Goal: Browse casually

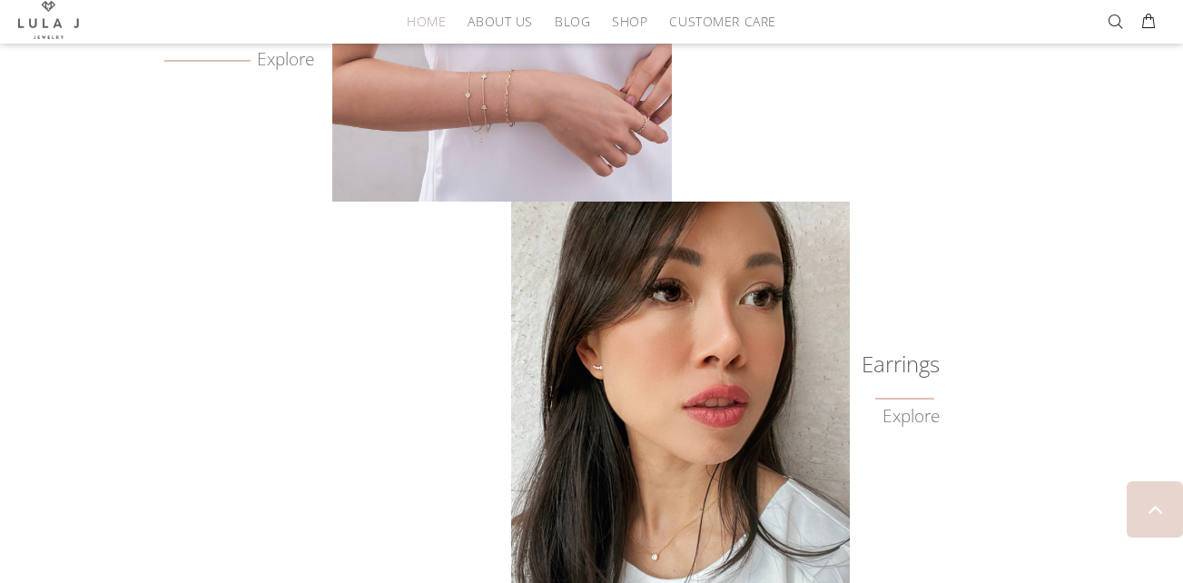
scroll to position [1434, 0]
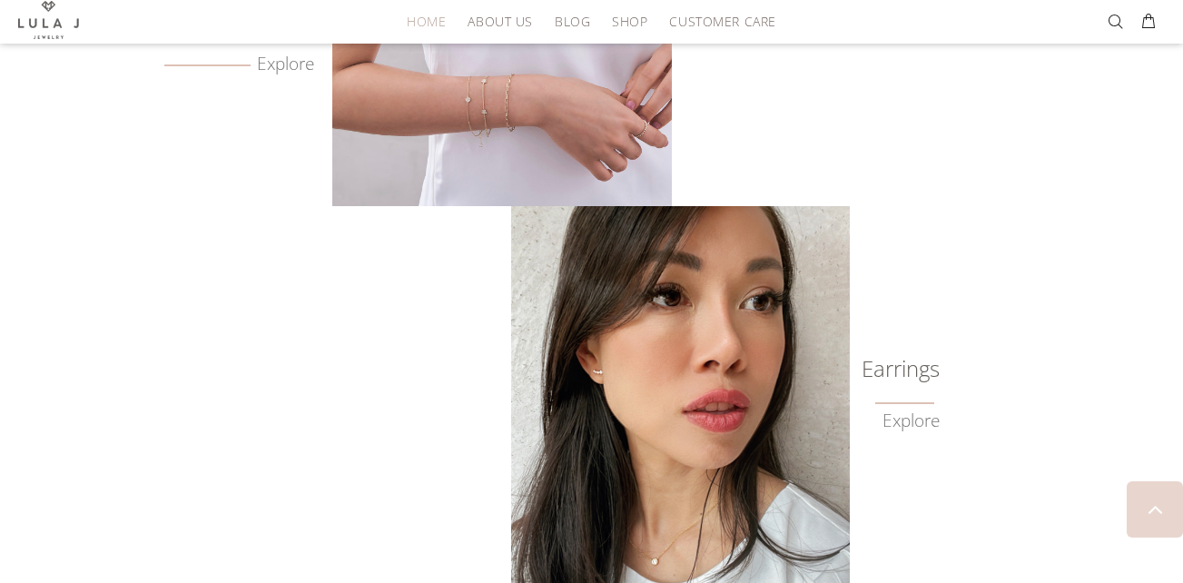
click at [847, 355] on img at bounding box center [680, 407] width 339 height 403
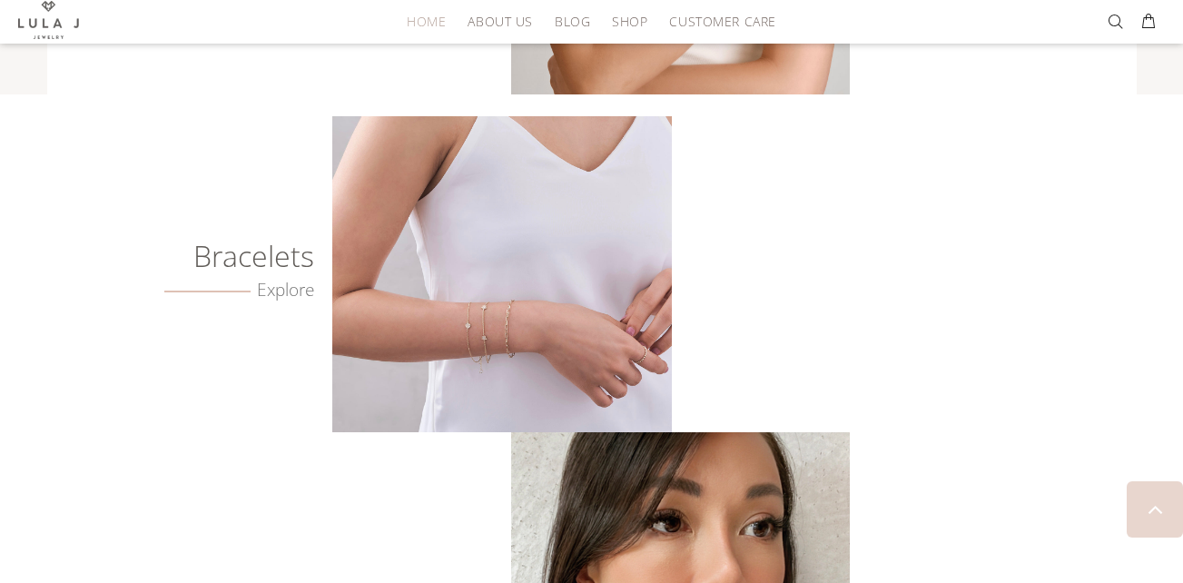
scroll to position [1162, 0]
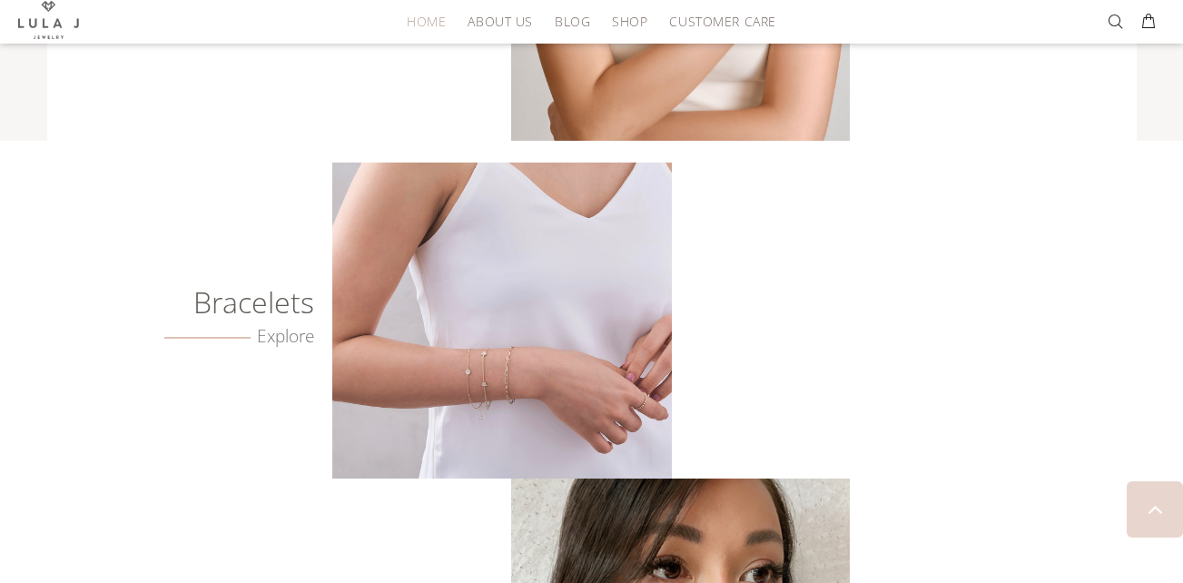
click at [250, 312] on h6 "Bracelets" at bounding box center [211, 302] width 205 height 18
click at [287, 339] on link "Explore" at bounding box center [239, 336] width 151 height 21
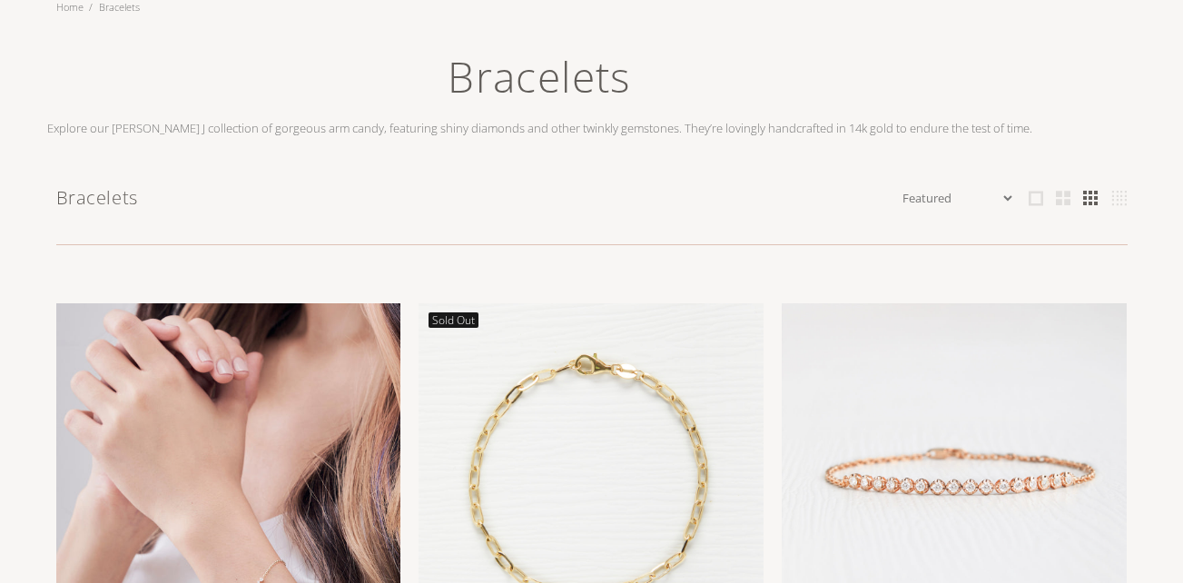
scroll to position [91, 0]
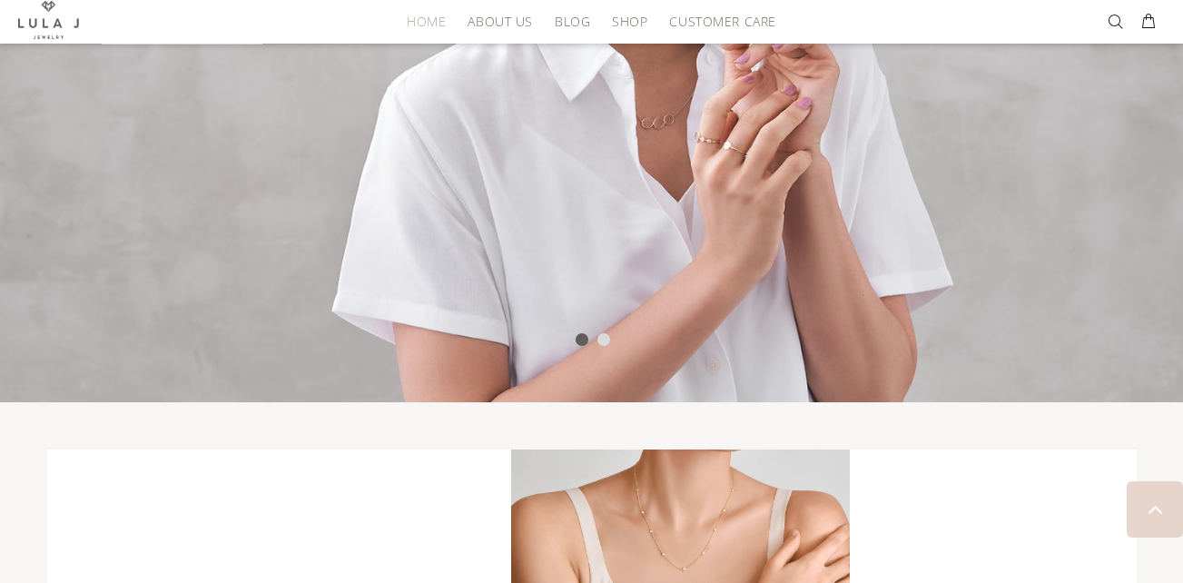
scroll to position [817, 0]
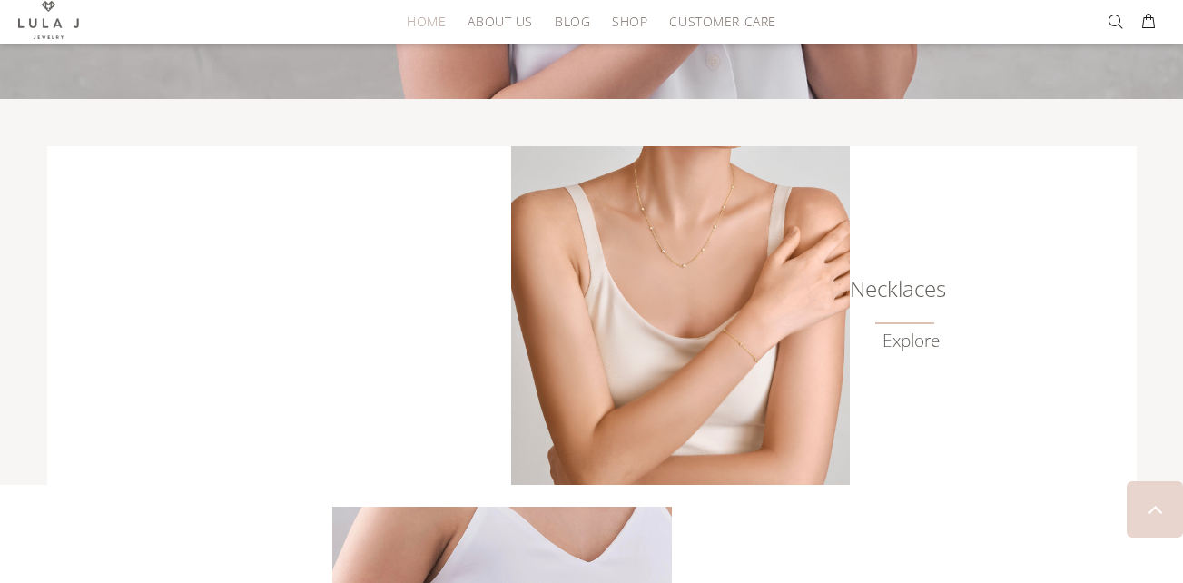
click at [896, 345] on link "Explore" at bounding box center [911, 341] width 57 height 21
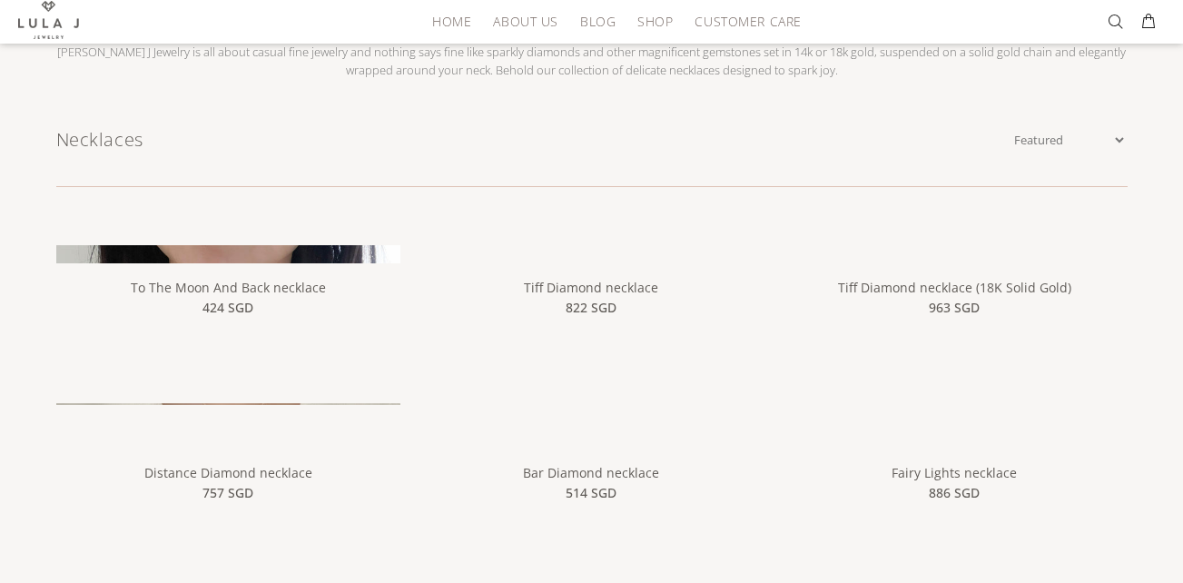
scroll to position [182, 0]
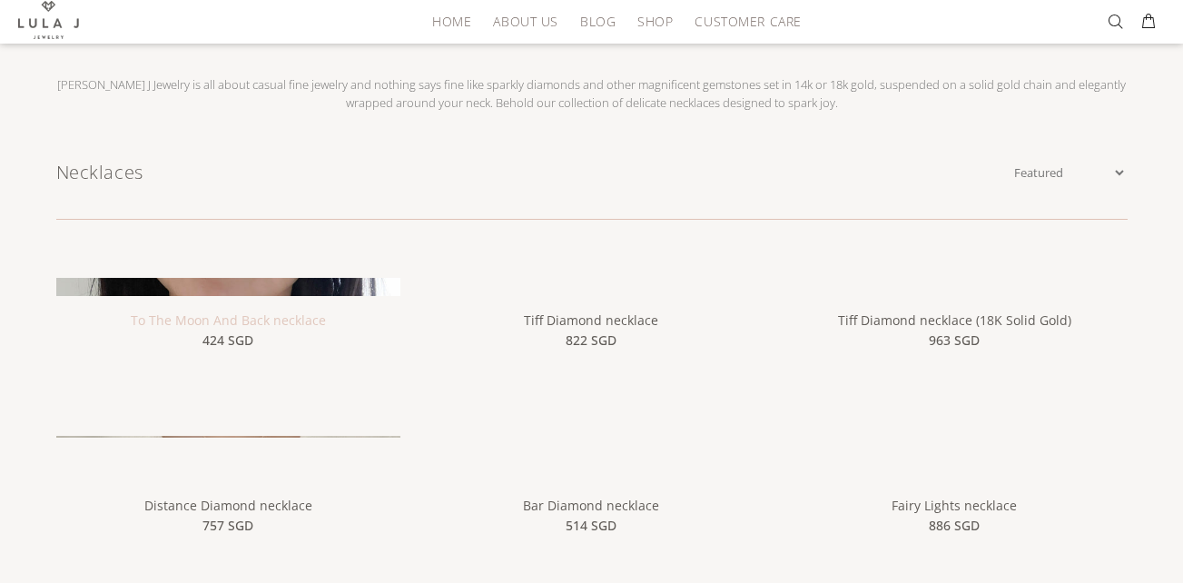
click at [282, 323] on link "To The Moon And Back necklace" at bounding box center [228, 320] width 195 height 17
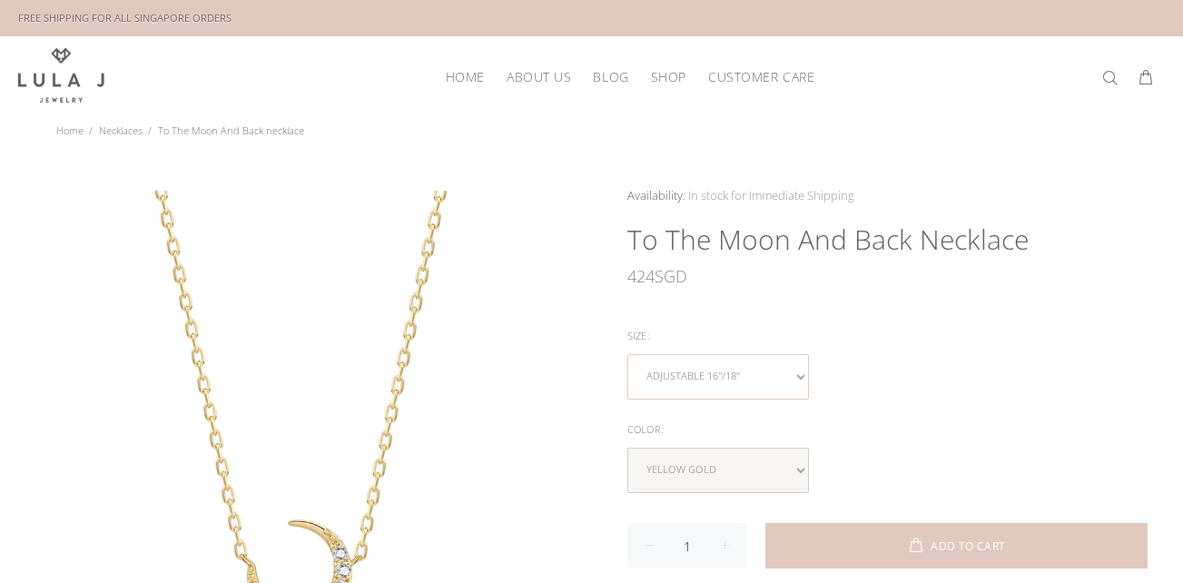
click at [799, 379] on select "Adjustable 16"/18"" at bounding box center [719, 376] width 182 height 45
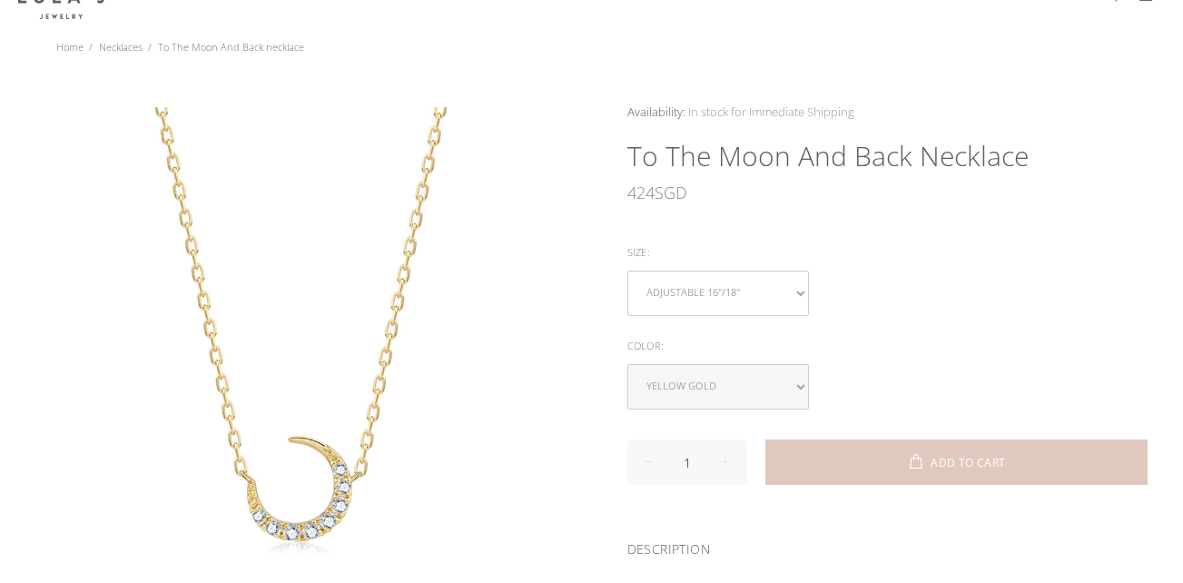
scroll to position [272, 0]
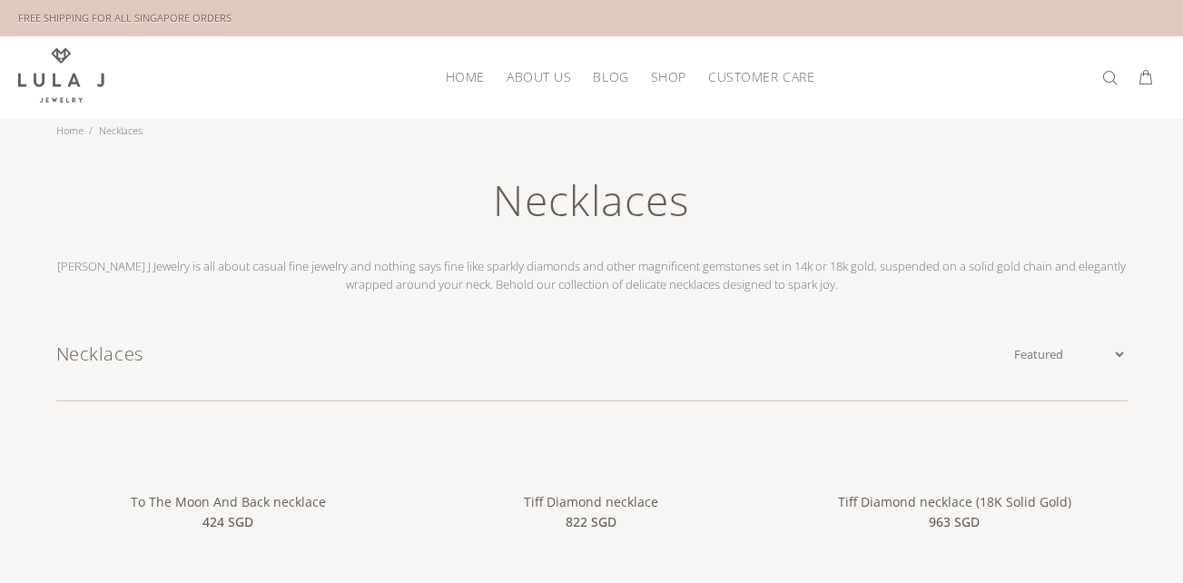
click at [547, 75] on span "About Us" at bounding box center [539, 77] width 64 height 14
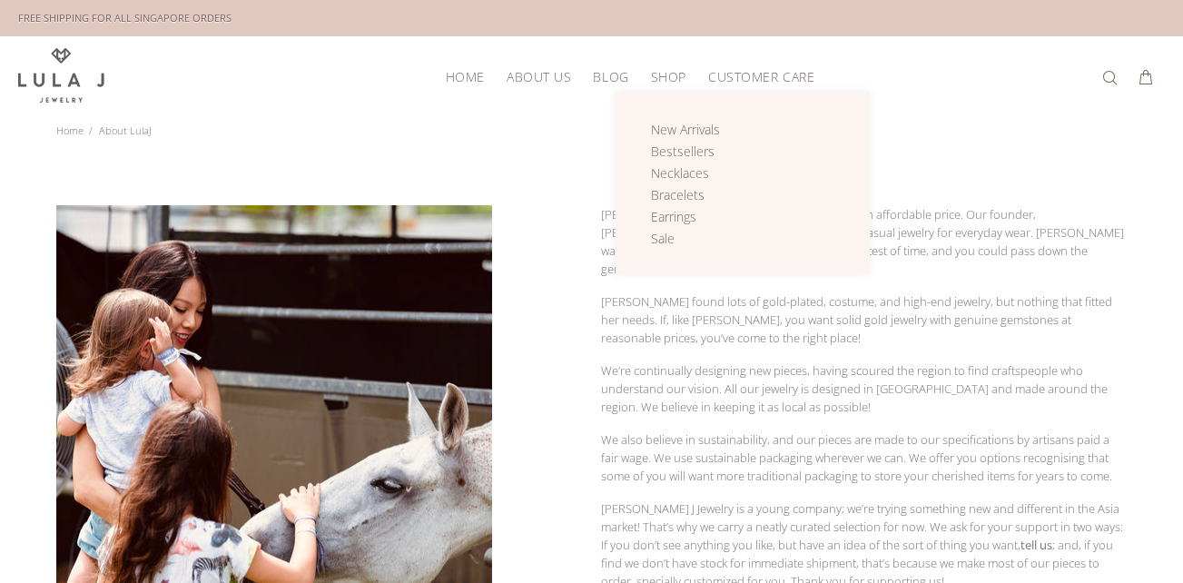
click at [665, 84] on span "Shop" at bounding box center [668, 77] width 35 height 14
click at [680, 152] on span "Bestsellers" at bounding box center [683, 151] width 64 height 17
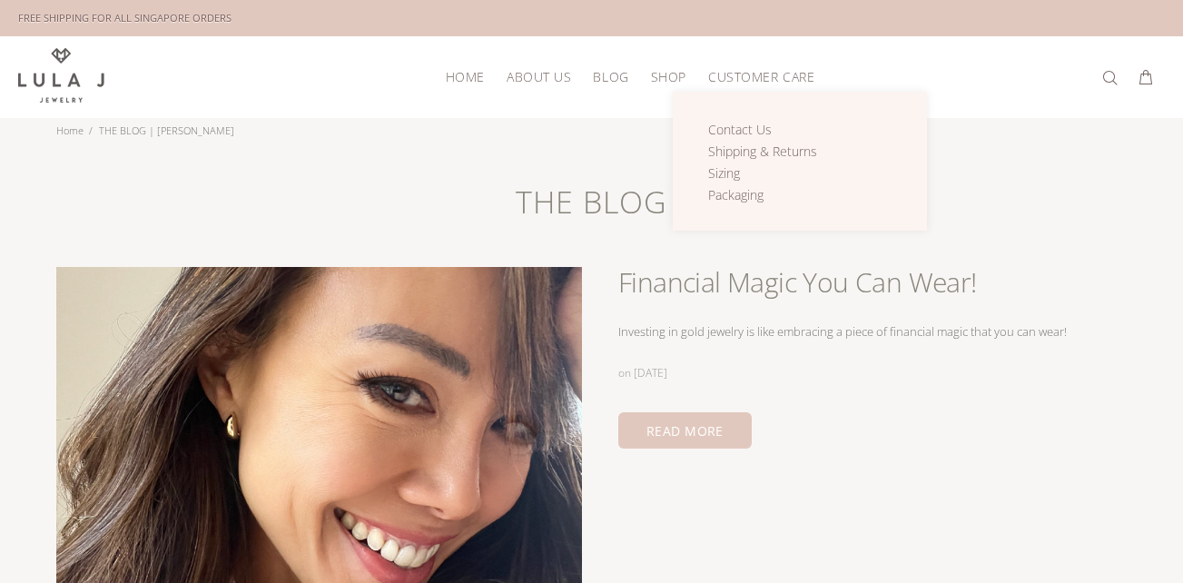
click at [730, 78] on span "Customer Care" at bounding box center [761, 77] width 106 height 14
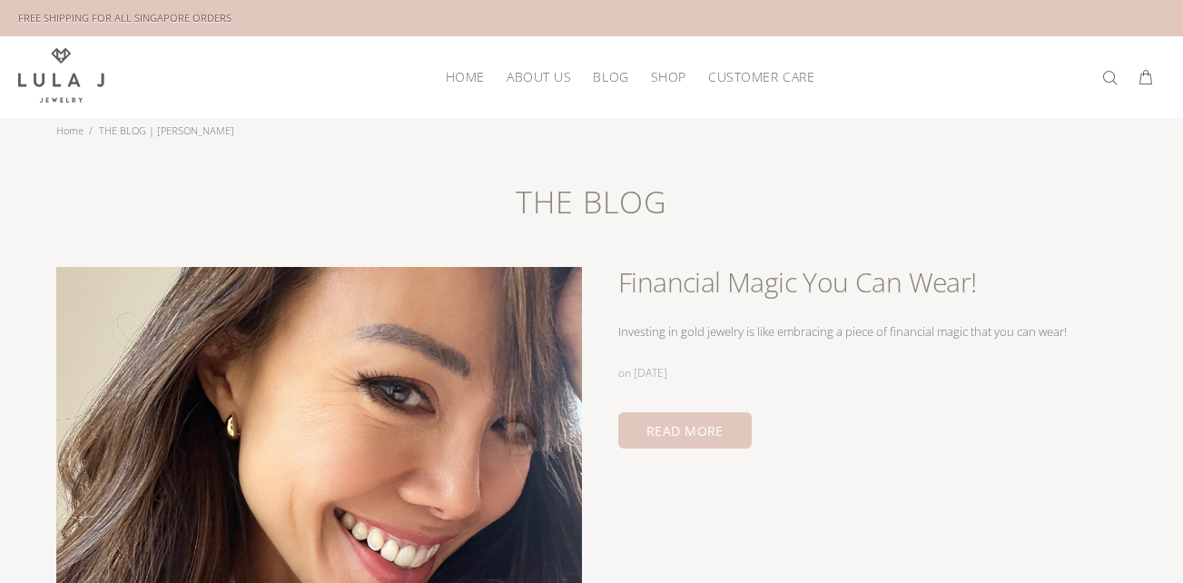
click at [564, 84] on span "About Us" at bounding box center [539, 77] width 64 height 14
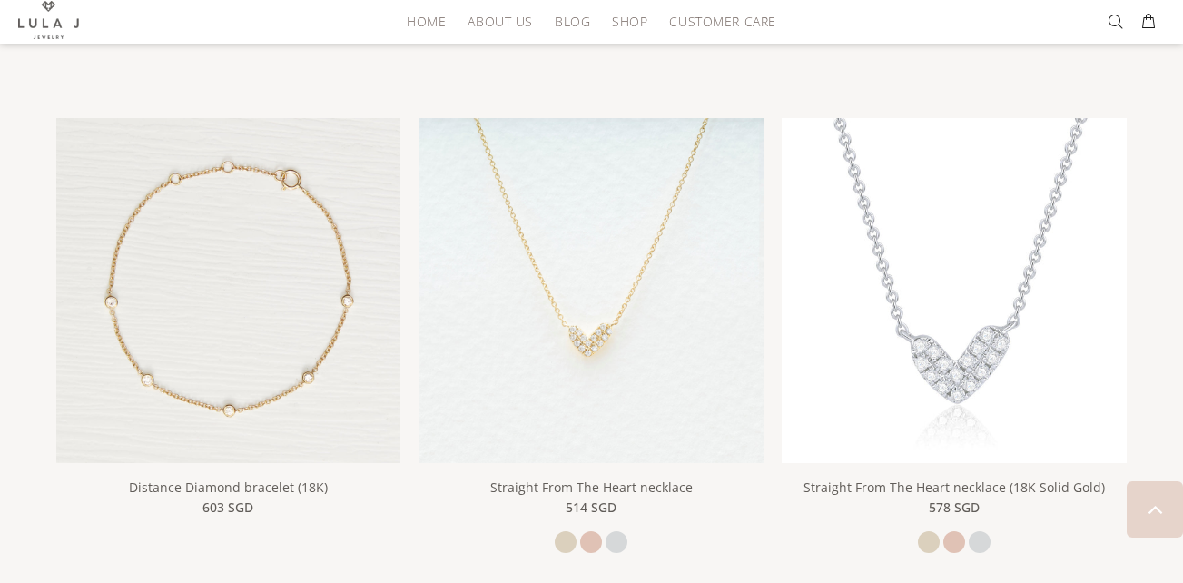
scroll to position [1998, 0]
